Goal: Information Seeking & Learning: Learn about a topic

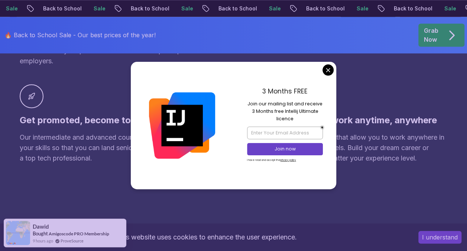
scroll to position [606, 0]
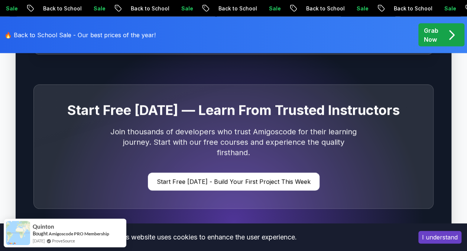
scroll to position [2221, 0]
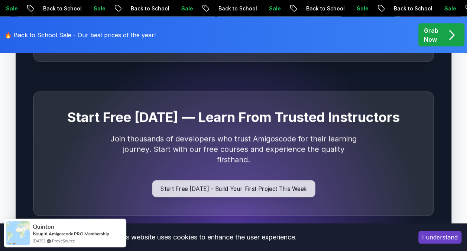
click at [283, 180] on p "Start Free Today - Build Your First Project This Week" at bounding box center [233, 188] width 163 height 17
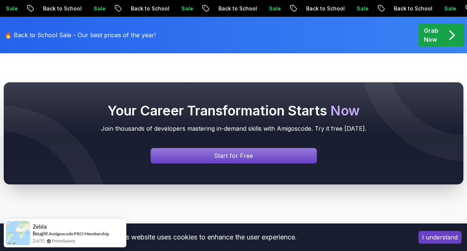
scroll to position [2726, 0]
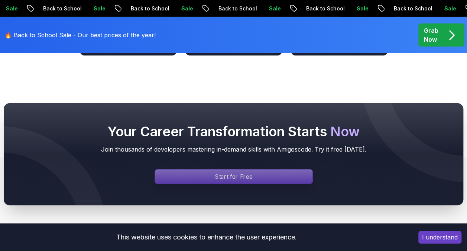
click at [245, 172] on p "Start for Free" at bounding box center [233, 176] width 37 height 9
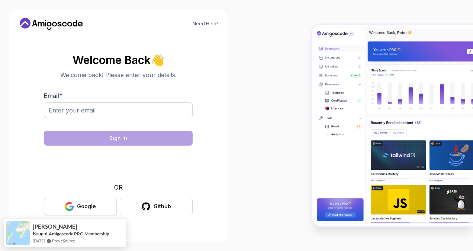
click at [99, 203] on button "Google" at bounding box center [80, 205] width 73 height 17
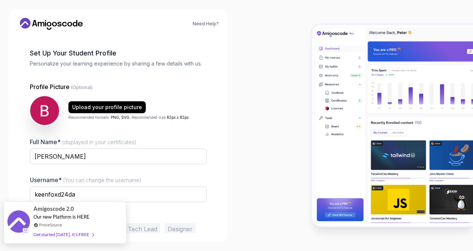
scroll to position [59, 0]
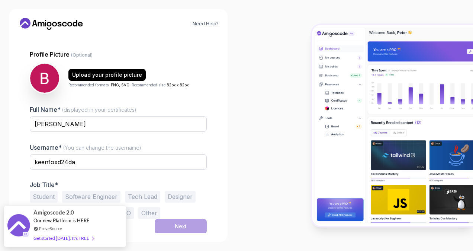
click at [45, 178] on div "Full Name* (displayed in your certificates) [PERSON_NAME] Username* (You can ch…" at bounding box center [118, 162] width 177 height 114
click at [46, 193] on button "Student" at bounding box center [44, 196] width 28 height 12
click at [91, 192] on button "Software Engineer" at bounding box center [91, 196] width 58 height 12
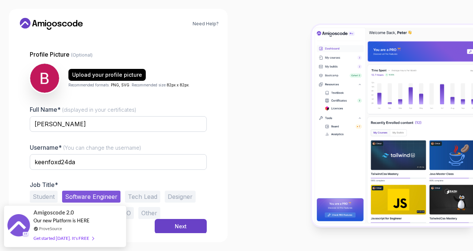
click at [46, 198] on button "Student" at bounding box center [44, 196] width 28 height 12
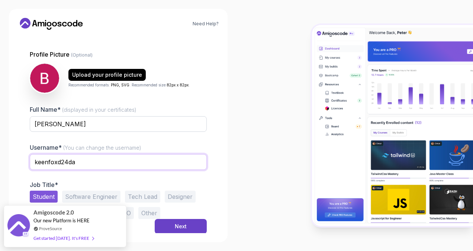
click at [94, 161] on input "keenfoxd24da" at bounding box center [118, 162] width 177 height 16
type input "k"
type input "Legacy_here"
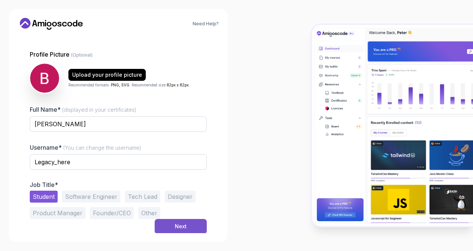
click at [192, 223] on button "Next" at bounding box center [181, 226] width 52 height 15
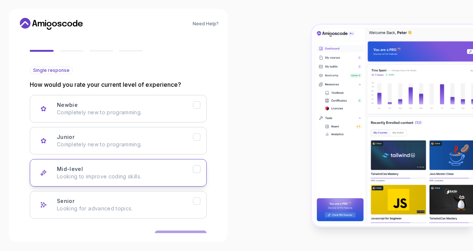
click at [148, 168] on div "Mid-level Looking to improve coding skills." at bounding box center [125, 172] width 136 height 15
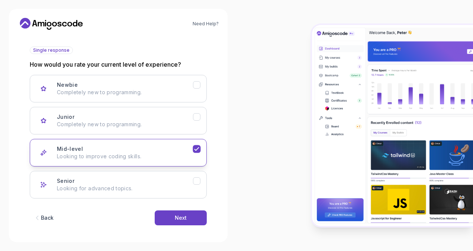
scroll to position [82, 0]
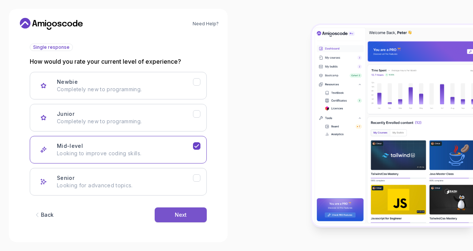
click at [186, 213] on div "Next" at bounding box center [181, 214] width 12 height 7
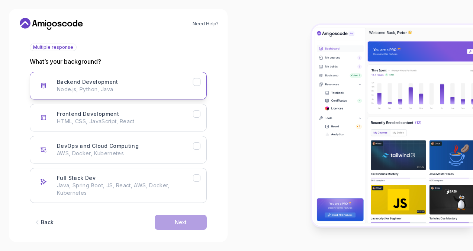
click at [190, 81] on div "Backend Development Node.js, Python, Java" at bounding box center [125, 85] width 136 height 15
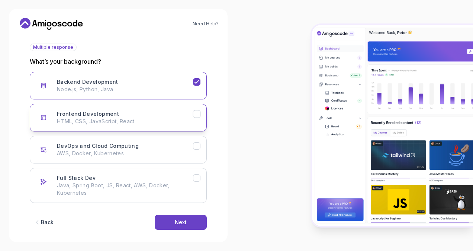
click at [173, 107] on button "Frontend Development HTML, CSS, JavaScript, React" at bounding box center [118, 118] width 177 height 28
click at [195, 219] on button "Next" at bounding box center [181, 222] width 52 height 15
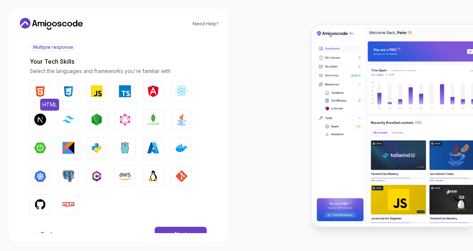
click at [41, 89] on img "button" at bounding box center [40, 91] width 12 height 12
click at [67, 90] on img "button" at bounding box center [68, 91] width 12 height 12
click at [98, 90] on img "button" at bounding box center [97, 91] width 12 height 12
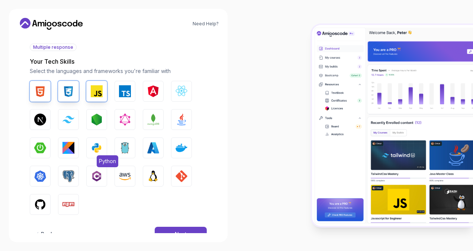
click at [99, 148] on img "button" at bounding box center [97, 148] width 12 height 12
click at [48, 203] on button "GitHub" at bounding box center [40, 204] width 21 height 21
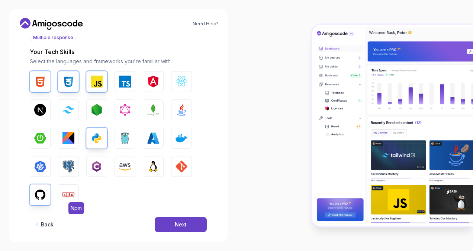
scroll to position [102, 0]
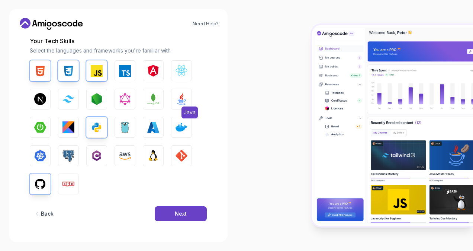
click at [184, 91] on button "Java" at bounding box center [181, 99] width 21 height 21
click at [183, 211] on div "Next" at bounding box center [181, 213] width 12 height 7
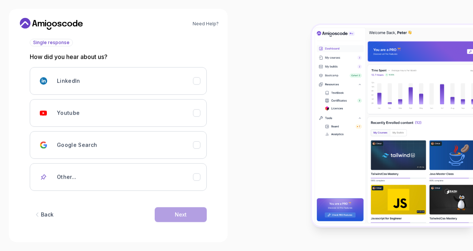
scroll to position [86, 0]
click at [165, 106] on div "Youtube" at bounding box center [125, 113] width 136 height 15
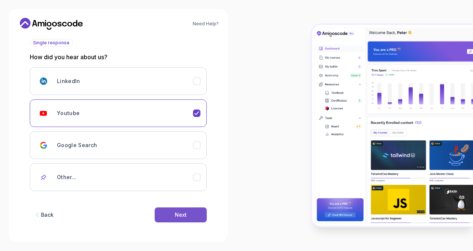
click at [184, 209] on button "Next" at bounding box center [181, 214] width 52 height 15
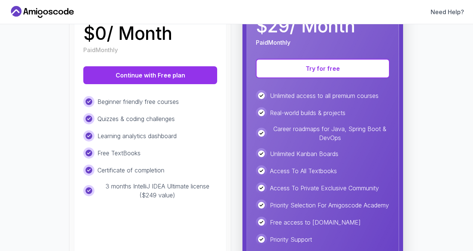
scroll to position [135, 0]
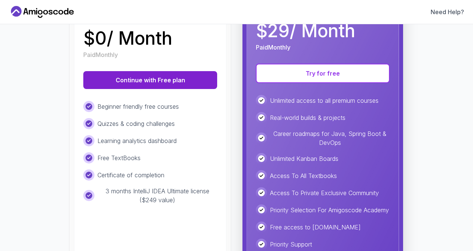
click at [173, 84] on button "Continue with Free plan" at bounding box center [150, 80] width 134 height 18
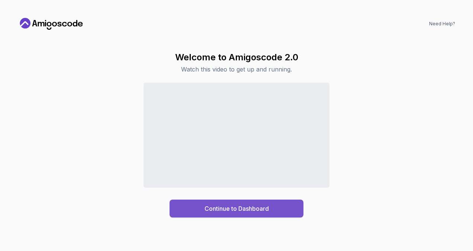
click at [241, 202] on button "Continue to Dashboard" at bounding box center [237, 208] width 134 height 18
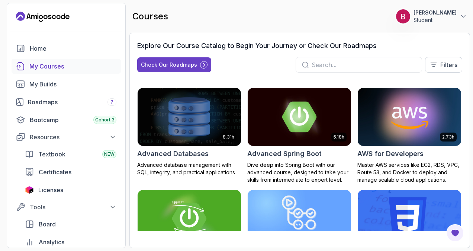
click at [437, 107] on img at bounding box center [409, 116] width 109 height 61
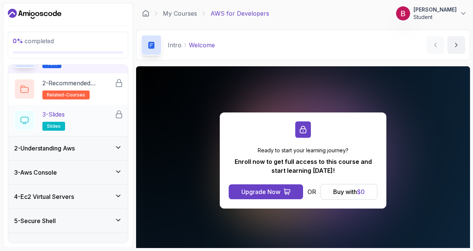
scroll to position [58, 0]
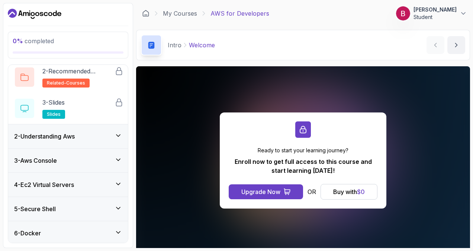
click at [117, 130] on div "2 - Understanding Aws" at bounding box center [68, 136] width 120 height 24
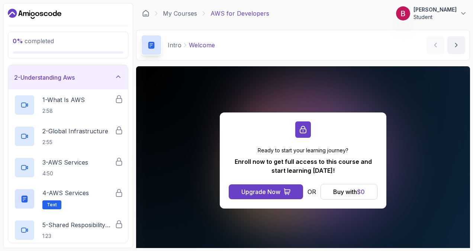
scroll to position [20, 0]
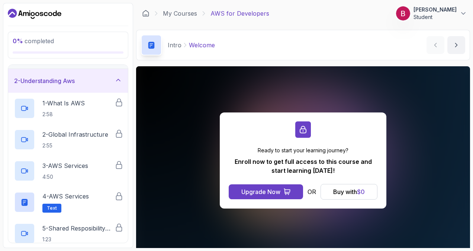
click at [113, 89] on div "2 - Understanding Aws" at bounding box center [68, 81] width 120 height 24
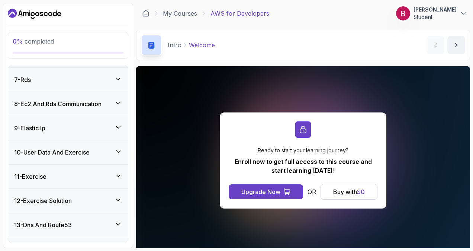
scroll to position [158, 0]
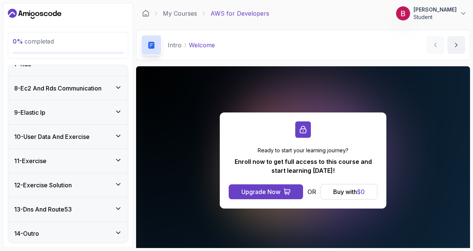
click at [107, 205] on div "13 - Dns And Route53" at bounding box center [68, 209] width 108 height 9
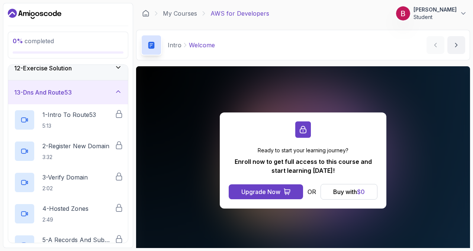
scroll to position [290, 0]
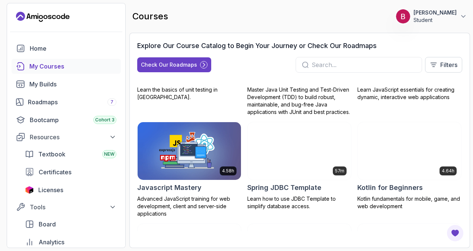
scroll to position [897, 0]
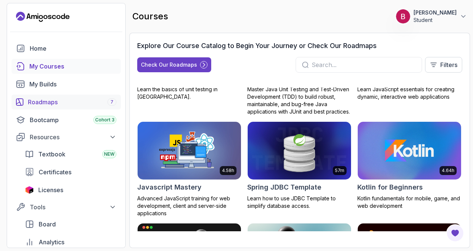
click at [84, 101] on div "Roadmaps 7" at bounding box center [72, 101] width 89 height 9
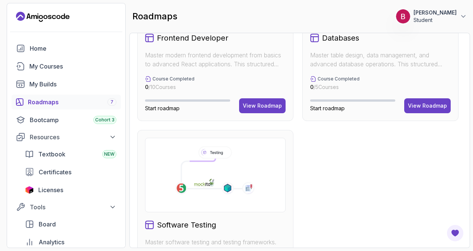
scroll to position [480, 0]
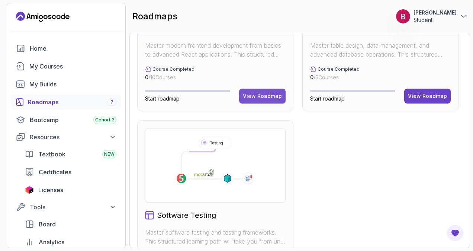
click at [255, 94] on div "View Roadmap" at bounding box center [262, 95] width 39 height 7
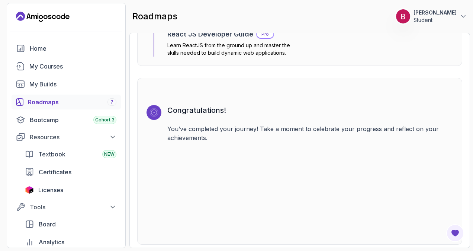
scroll to position [1973, 0]
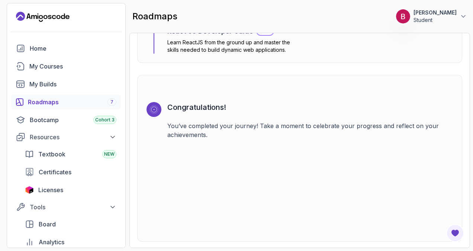
click at [457, 16] on button "[PERSON_NAME] Student" at bounding box center [431, 16] width 71 height 15
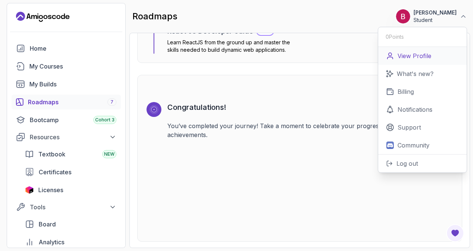
click at [409, 62] on link "View Profile" at bounding box center [422, 56] width 89 height 18
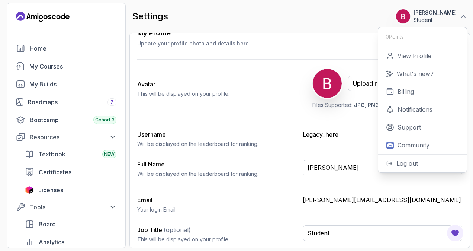
click at [308, 55] on div "My Profile Update your profile photo and details here. Save Avatar This will be…" at bounding box center [299, 138] width 325 height 221
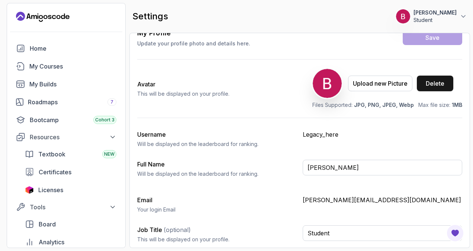
click at [436, 80] on div "Delete" at bounding box center [435, 83] width 19 height 9
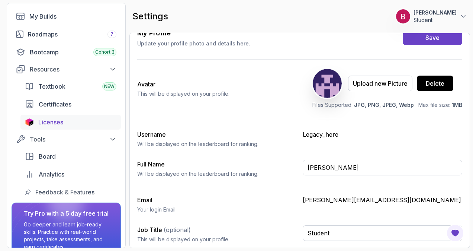
scroll to position [103, 0]
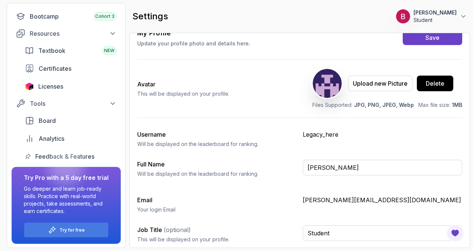
click at [456, 10] on p "[PERSON_NAME]" at bounding box center [435, 12] width 43 height 7
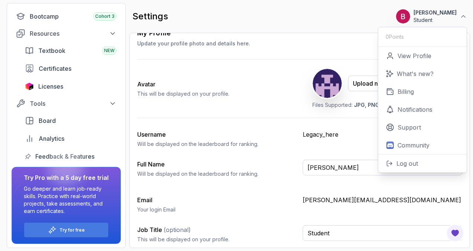
click at [278, 118] on div "My Profile Update your profile photo and details here. Save Avatar This will be…" at bounding box center [299, 138] width 325 height 221
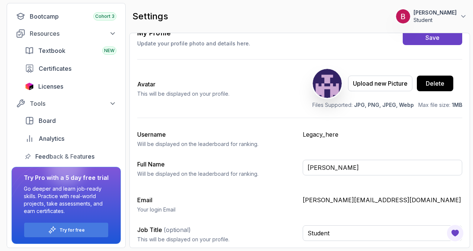
scroll to position [0, 0]
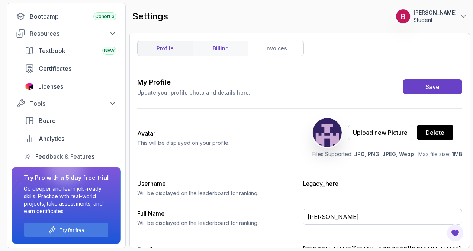
click at [226, 49] on link "billing" at bounding box center [220, 48] width 55 height 15
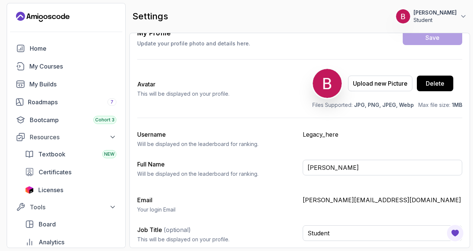
click at [445, 25] on div "settings 0 Points 1 [PERSON_NAME] Student" at bounding box center [299, 16] width 341 height 27
click at [454, 20] on p "Student" at bounding box center [435, 19] width 43 height 7
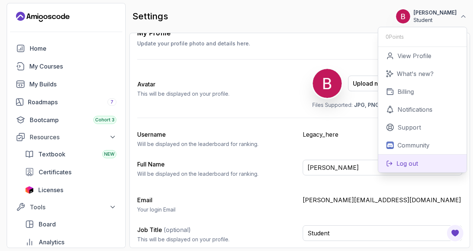
click at [425, 164] on button "Log out" at bounding box center [422, 163] width 89 height 18
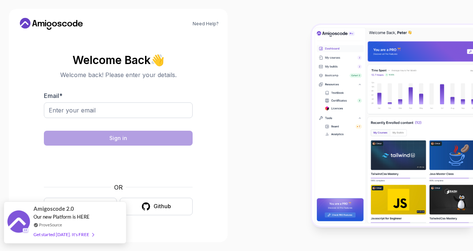
click at [112, 216] on div "Amigoscode 2.0 Our new Platform is HERE ProveSource Get started [DATE]. It's FR…" at bounding box center [65, 222] width 123 height 42
